Goal: Information Seeking & Learning: Learn about a topic

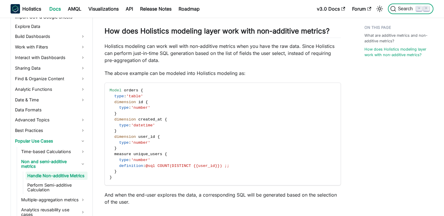
click at [394, 6] on icon "Search (Command+K)" at bounding box center [393, 9] width 6 height 6
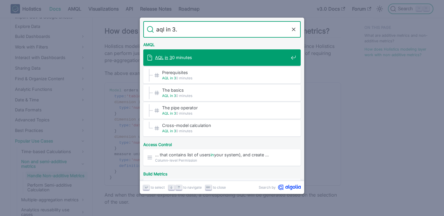
type input "aql in 3.0"
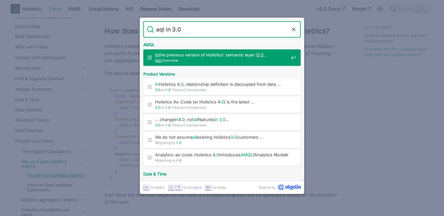
click at [215, 57] on span "In the previous version of Holistics' semantic layer ( 3 . 0 …" at bounding box center [221, 55] width 133 height 6
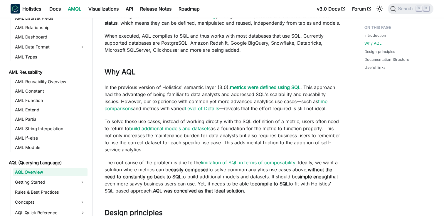
scroll to position [111, 0]
drag, startPoint x: 161, startPoint y: 86, endPoint x: 207, endPoint y: 85, distance: 46.1
click at [207, 85] on p "In the previous version of Holistics' semantic layer (3.0), metrics were define…" at bounding box center [223, 97] width 236 height 28
click at [218, 98] on p "In the previous version of Holistics' semantic layer (3.0), metrics were define…" at bounding box center [223, 97] width 236 height 28
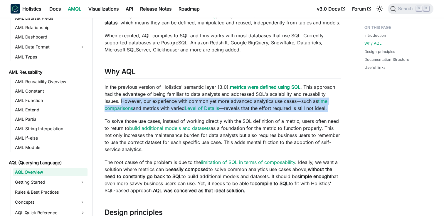
drag, startPoint x: 121, startPoint y: 100, endPoint x: 277, endPoint y: 115, distance: 156.4
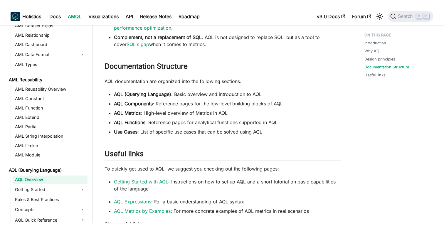
scroll to position [392, 0]
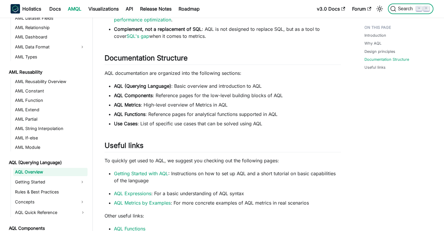
click at [407, 10] on span "Search" at bounding box center [406, 8] width 20 height 5
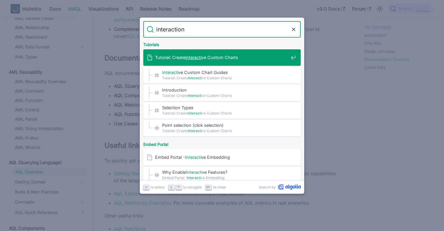
type input "interactions"
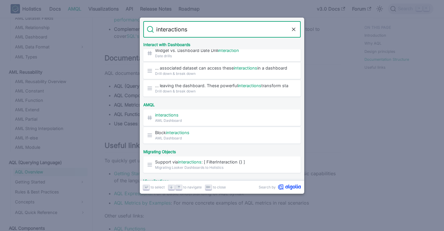
scroll to position [137, 0]
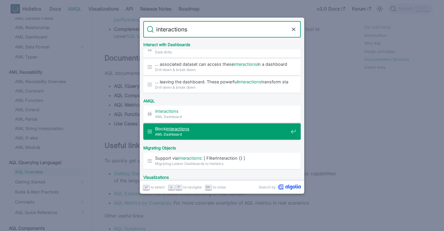
click at [188, 128] on mark "interactions" at bounding box center [177, 128] width 23 height 5
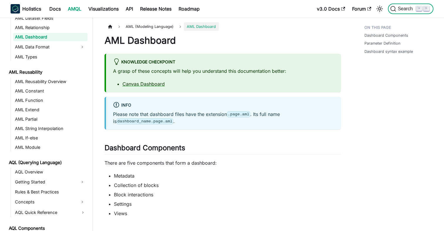
click at [401, 9] on span "Search" at bounding box center [406, 8] width 20 height 5
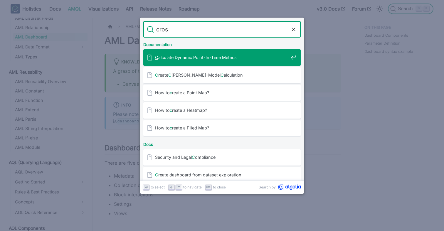
type input "cross"
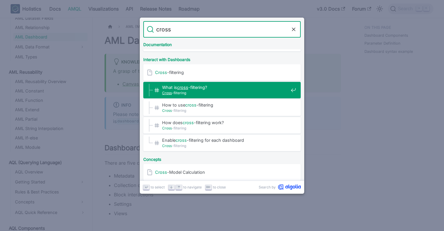
scroll to position [50, 0]
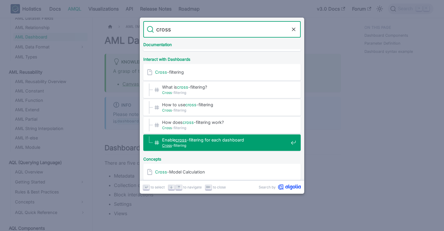
click at [208, 137] on span "Enable cross -filtering for each dashboard​" at bounding box center [225, 140] width 126 height 6
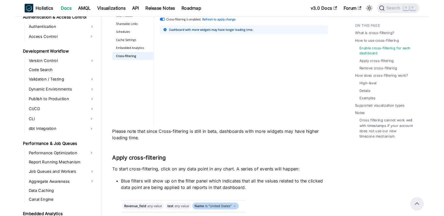
scroll to position [473, 0]
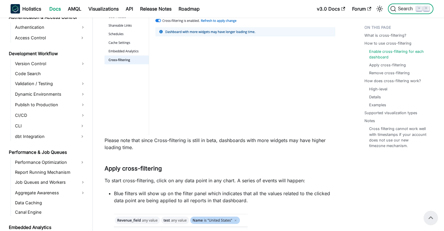
click at [406, 10] on span "Search" at bounding box center [406, 8] width 20 height 5
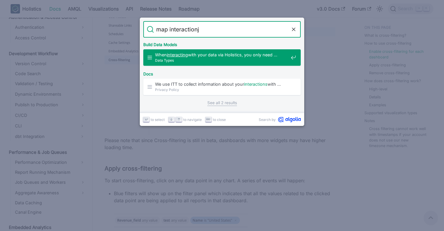
type input "map interactionj"
click at [294, 31] on icon "Clear the query" at bounding box center [294, 29] width 6 height 6
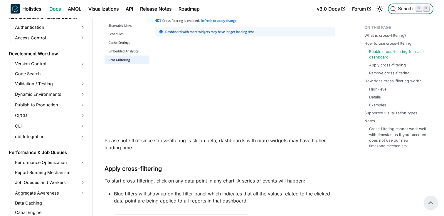
click at [403, 10] on span "Search" at bounding box center [406, 8] width 20 height 5
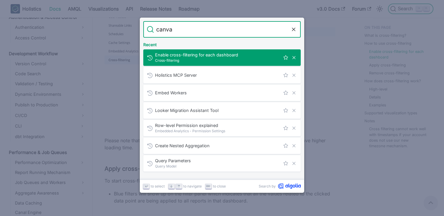
type input "canvas"
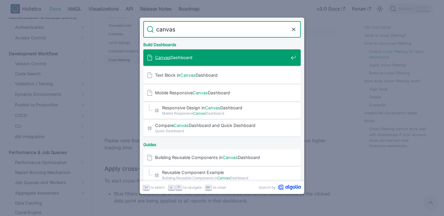
click at [178, 54] on div "Canvas Dashboard" at bounding box center [224, 57] width 154 height 16
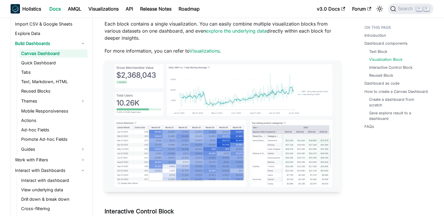
scroll to position [832, 0]
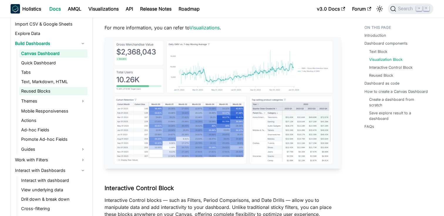
click at [43, 92] on link "Reused Blocks" at bounding box center [53, 91] width 68 height 8
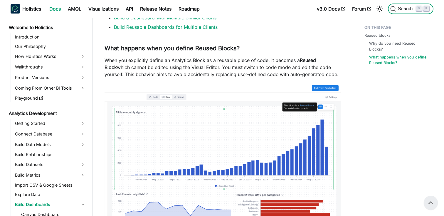
click at [401, 9] on span "Search" at bounding box center [406, 8] width 20 height 5
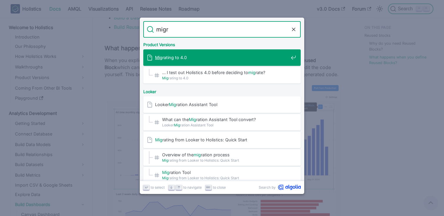
type input "migra"
click at [200, 57] on span "Migra ting to 4.0" at bounding box center [221, 58] width 133 height 6
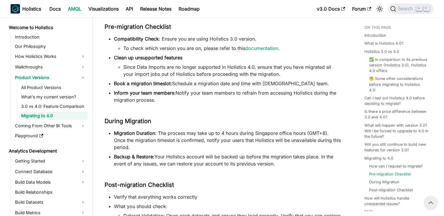
scroll to position [1061, 0]
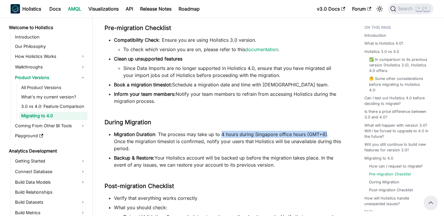
drag, startPoint x: 221, startPoint y: 135, endPoint x: 326, endPoint y: 137, distance: 105.2
click at [326, 137] on li "Migration Duration : The process may take up to 4 hours during Singapore office…" at bounding box center [227, 141] width 227 height 21
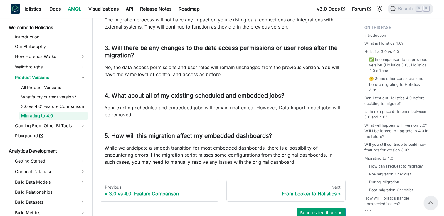
scroll to position [1453, 0]
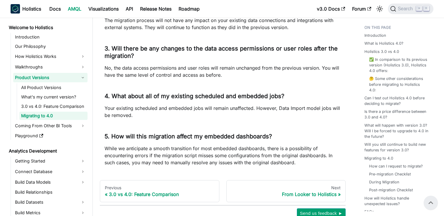
click at [88, 78] on link "Product Versions" at bounding box center [50, 77] width 74 height 9
